Goal: Information Seeking & Learning: Learn about a topic

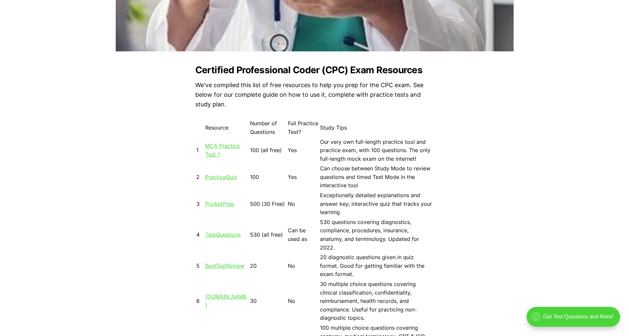
scroll to position [530, 0]
click at [218, 234] on link "TestQuestions" at bounding box center [222, 234] width 35 height 7
click at [217, 152] on link "MCA Practice Test 1" at bounding box center [222, 149] width 34 height 15
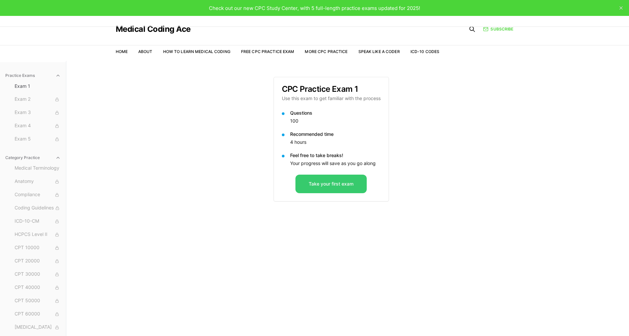
click at [329, 184] on button "Take your first exam" at bounding box center [330, 184] width 71 height 19
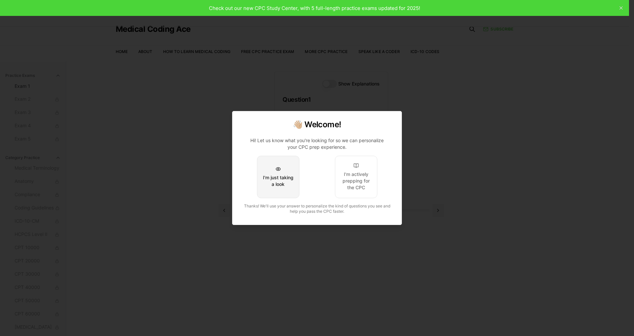
click at [294, 187] on button "I'm just taking a look" at bounding box center [278, 177] width 42 height 42
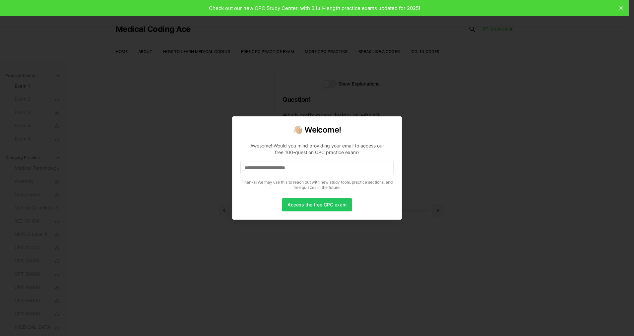
click at [157, 155] on div at bounding box center [317, 168] width 634 height 336
click at [289, 203] on button "Access the free CPC exam" at bounding box center [317, 204] width 70 height 13
drag, startPoint x: 259, startPoint y: 170, endPoint x: 215, endPoint y: 152, distance: 47.8
click at [259, 170] on input at bounding box center [316, 167] width 153 height 13
click at [317, 208] on button "Access the free CPC exam" at bounding box center [317, 204] width 70 height 13
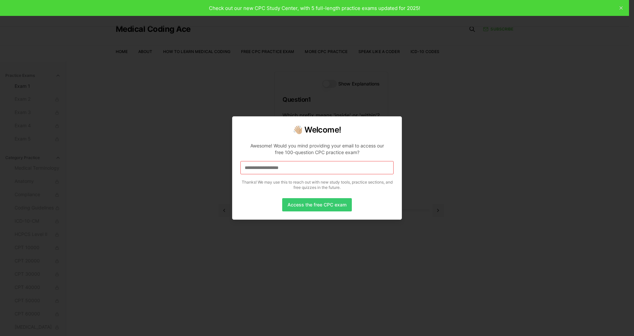
click at [310, 207] on button "Access the free CPC exam" at bounding box center [317, 204] width 70 height 13
click at [310, 206] on button "Access the free CPC exam" at bounding box center [317, 204] width 70 height 13
click at [206, 196] on div at bounding box center [317, 168] width 634 height 336
